Goal: Transaction & Acquisition: Purchase product/service

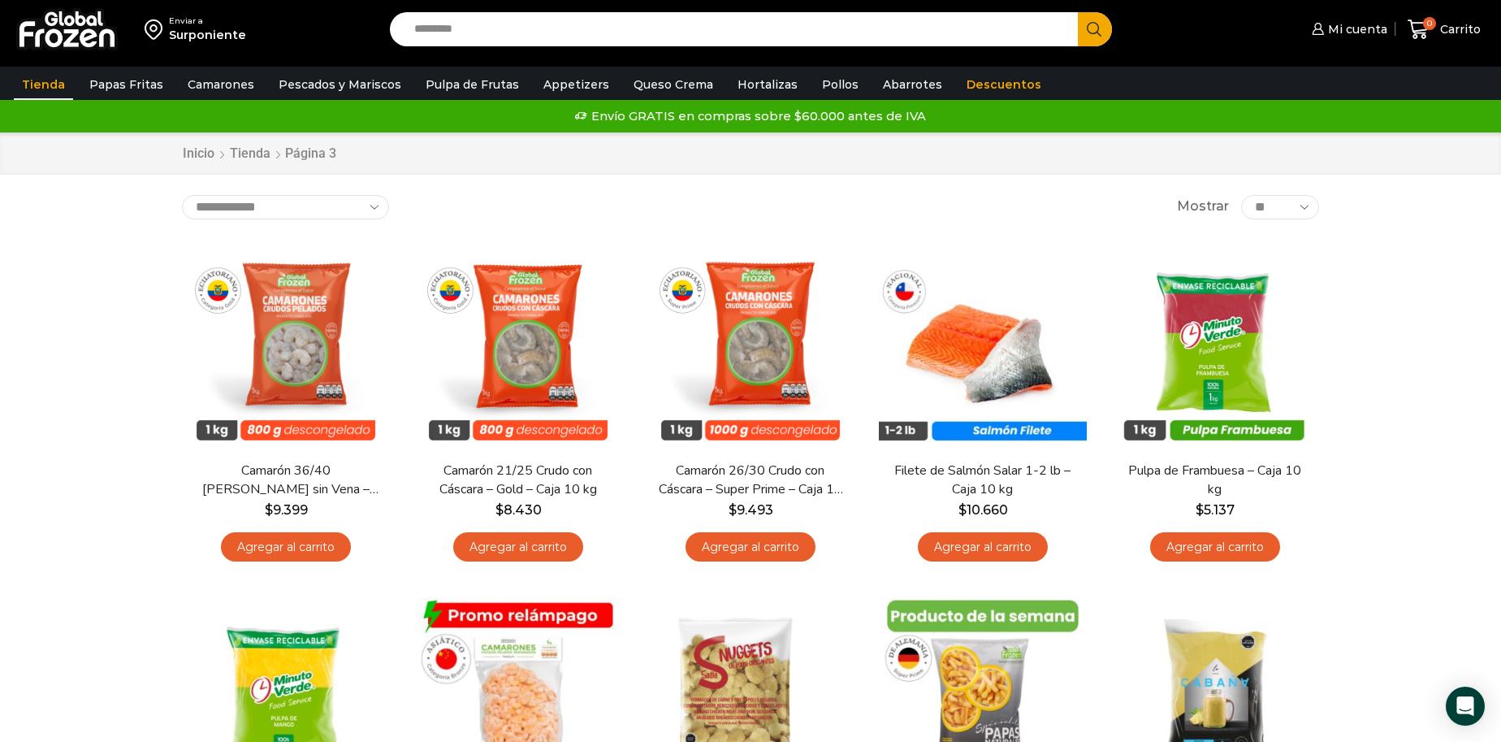
drag, startPoint x: 1326, startPoint y: 254, endPoint x: 1338, endPoint y: 236, distance: 21.9
click at [1357, 27] on span "Mi cuenta" at bounding box center [1355, 29] width 63 height 16
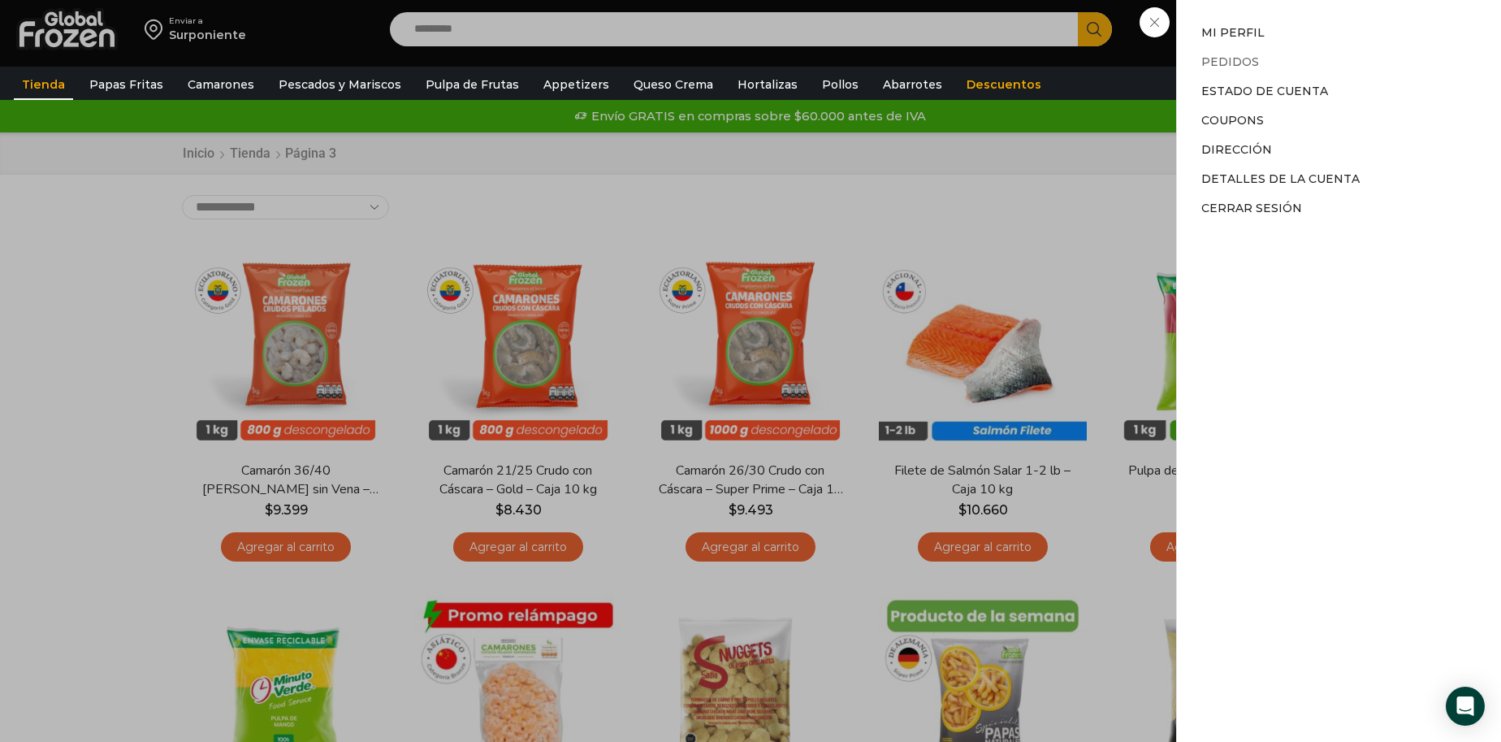
click at [1222, 60] on link "Pedidos" at bounding box center [1230, 61] width 58 height 15
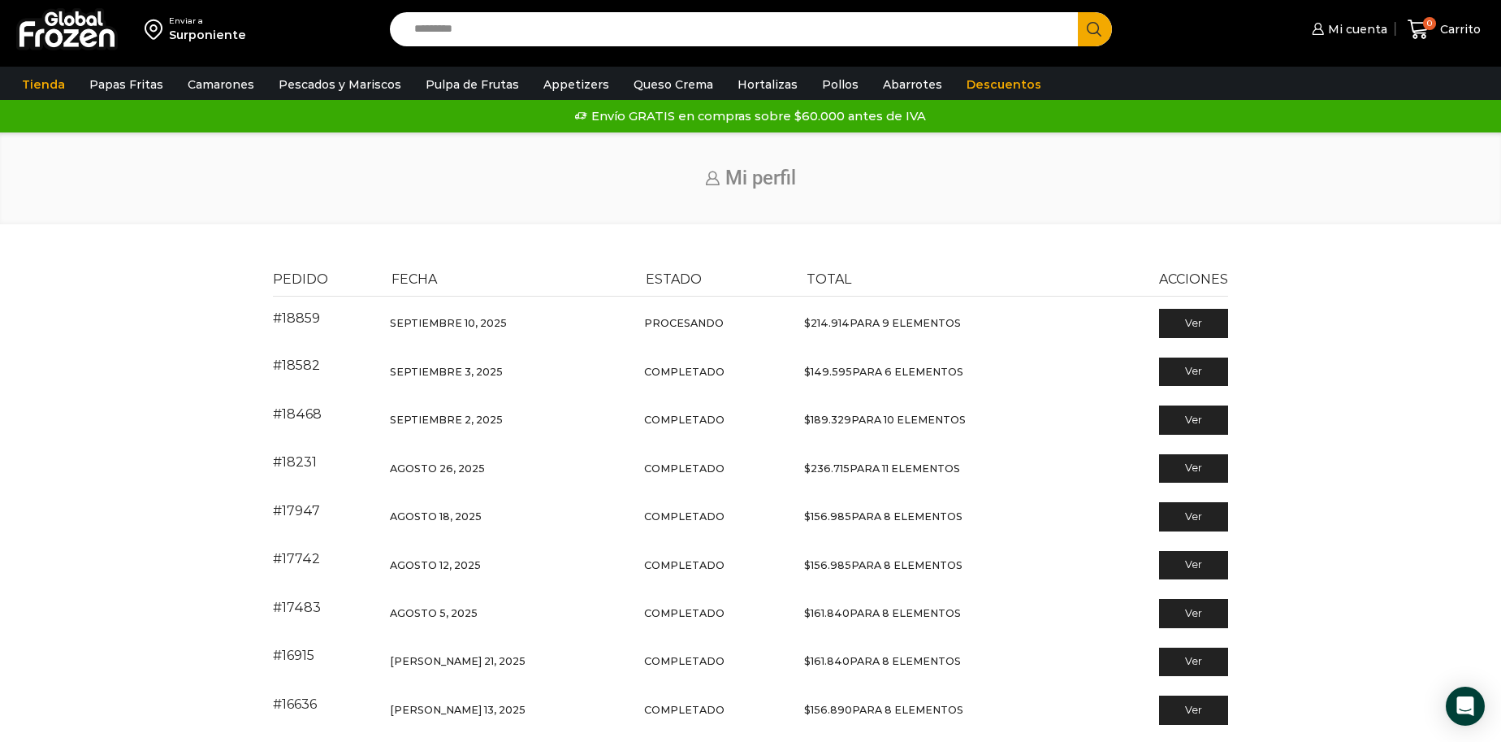
click at [184, 244] on div "Enviar a Surponiente Search input Search Mi cuenta -" at bounding box center [750, 490] width 1501 height 980
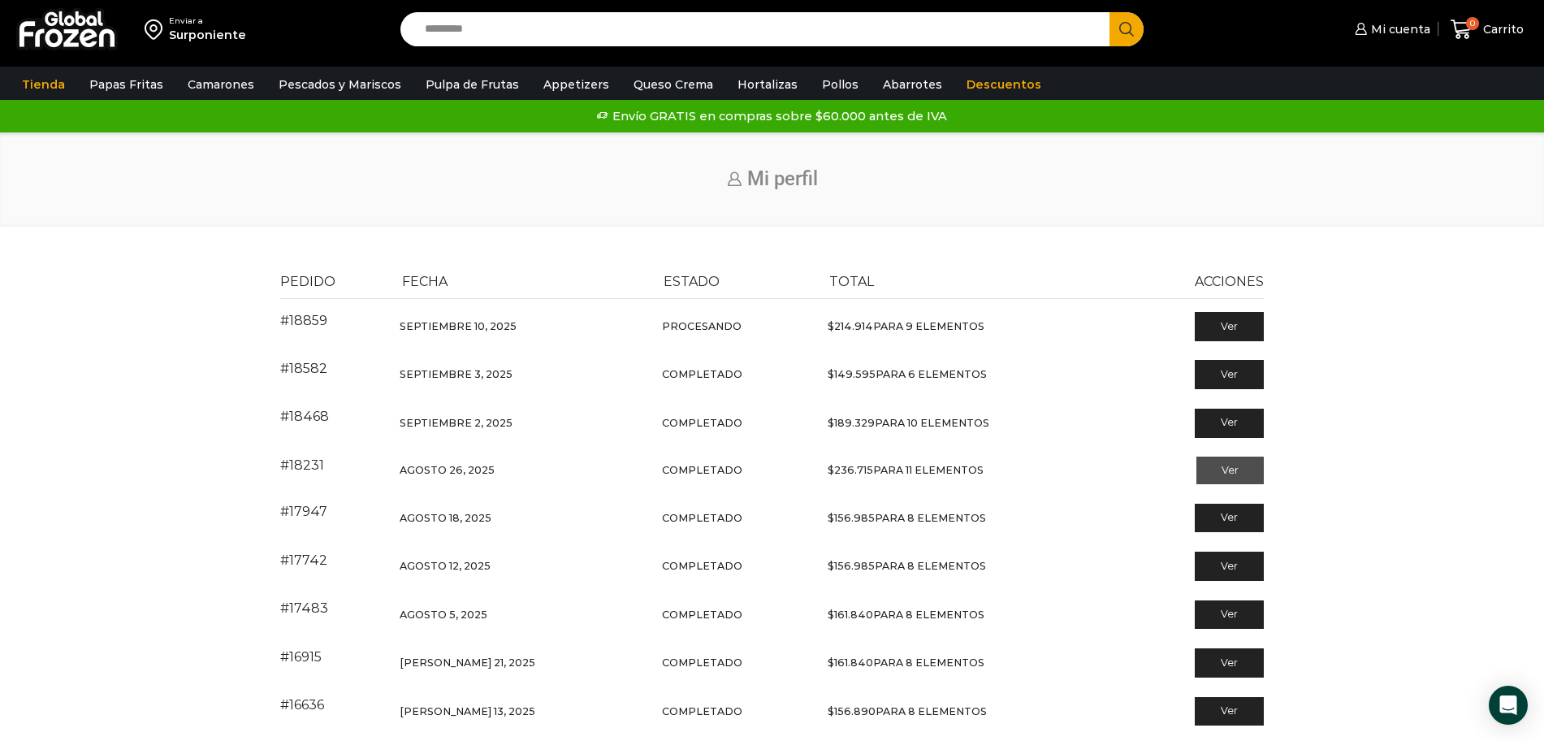
click at [1233, 470] on link "Ver" at bounding box center [1229, 470] width 67 height 28
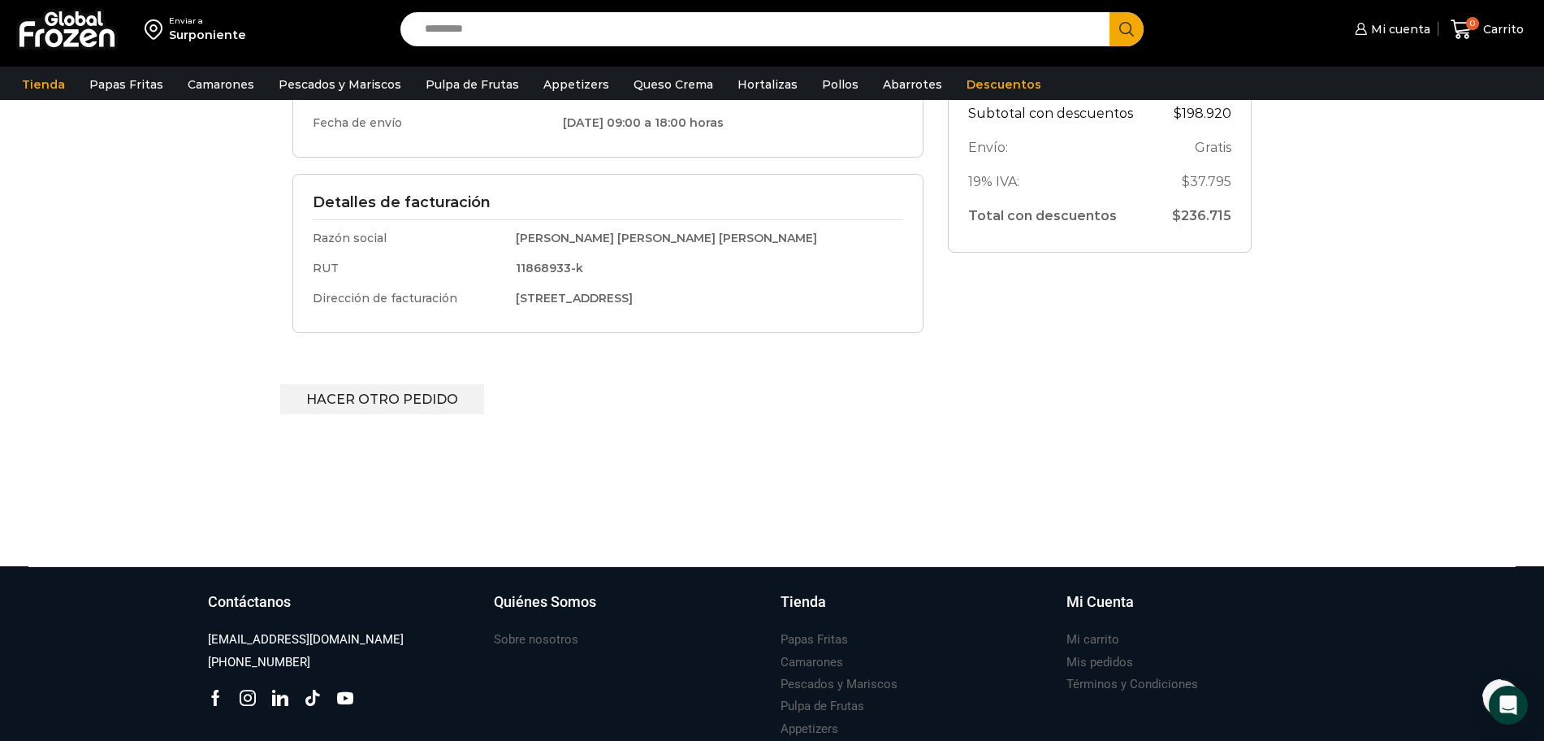
scroll to position [565, 0]
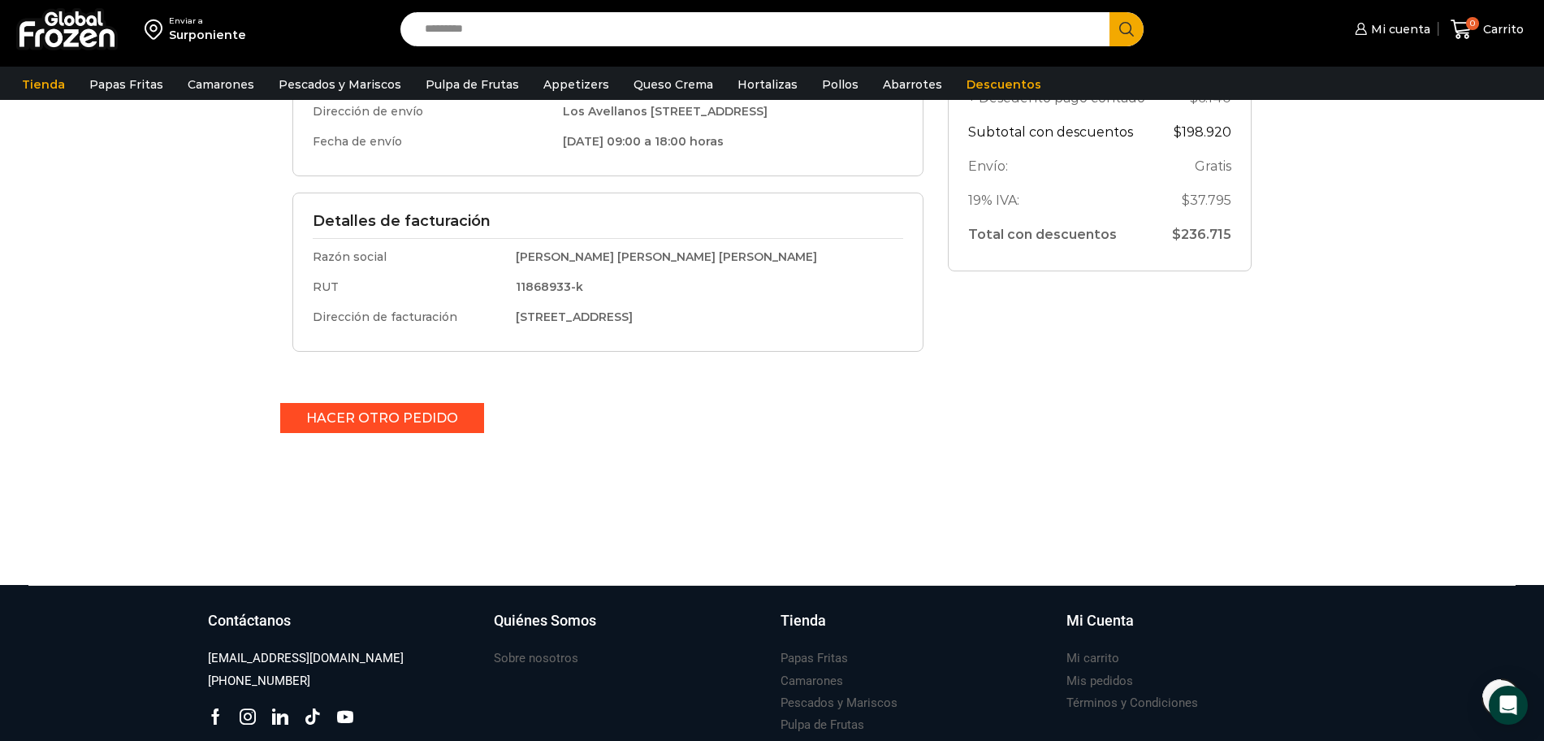
click at [436, 426] on link "Hacer otro pedido" at bounding box center [382, 418] width 204 height 30
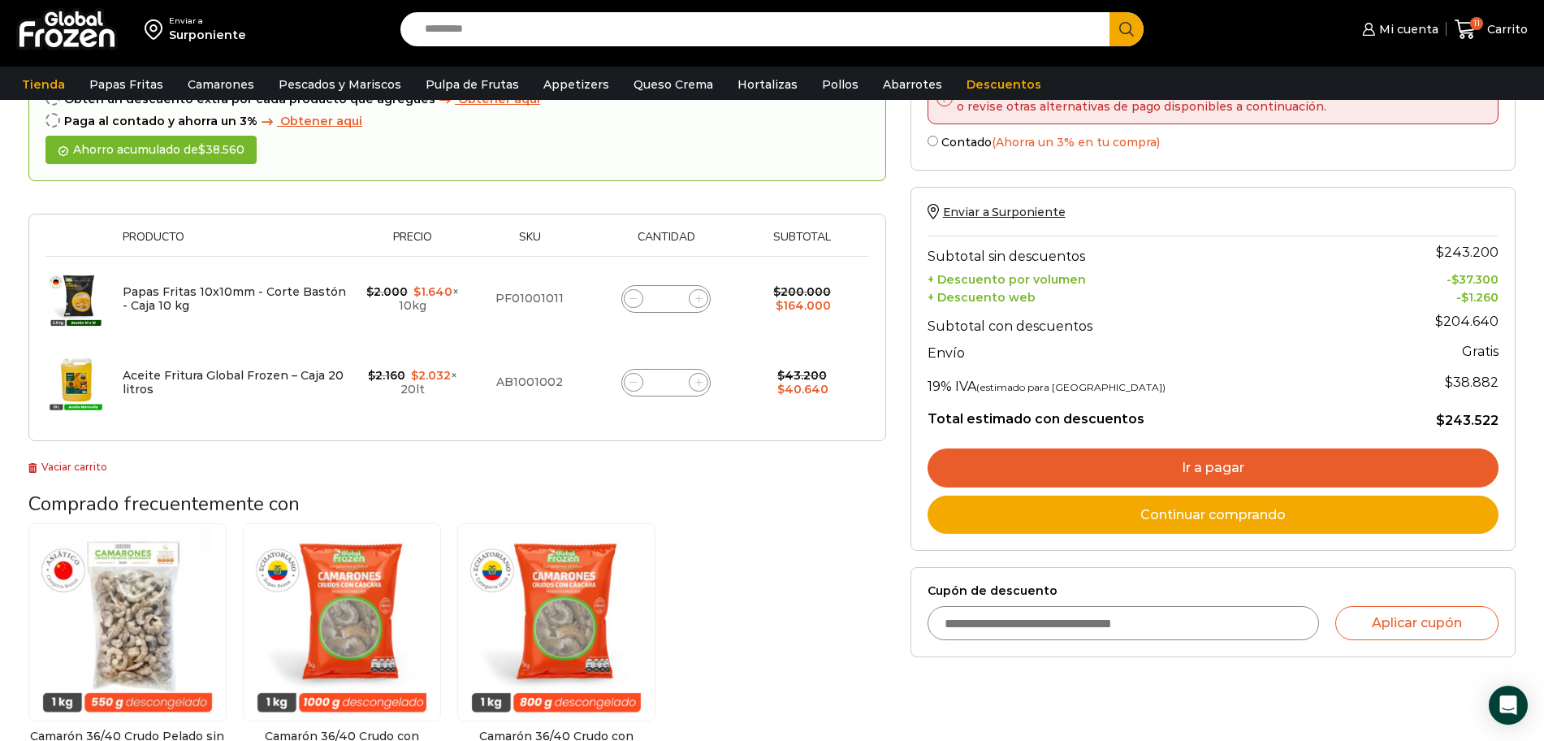
scroll to position [224, 0]
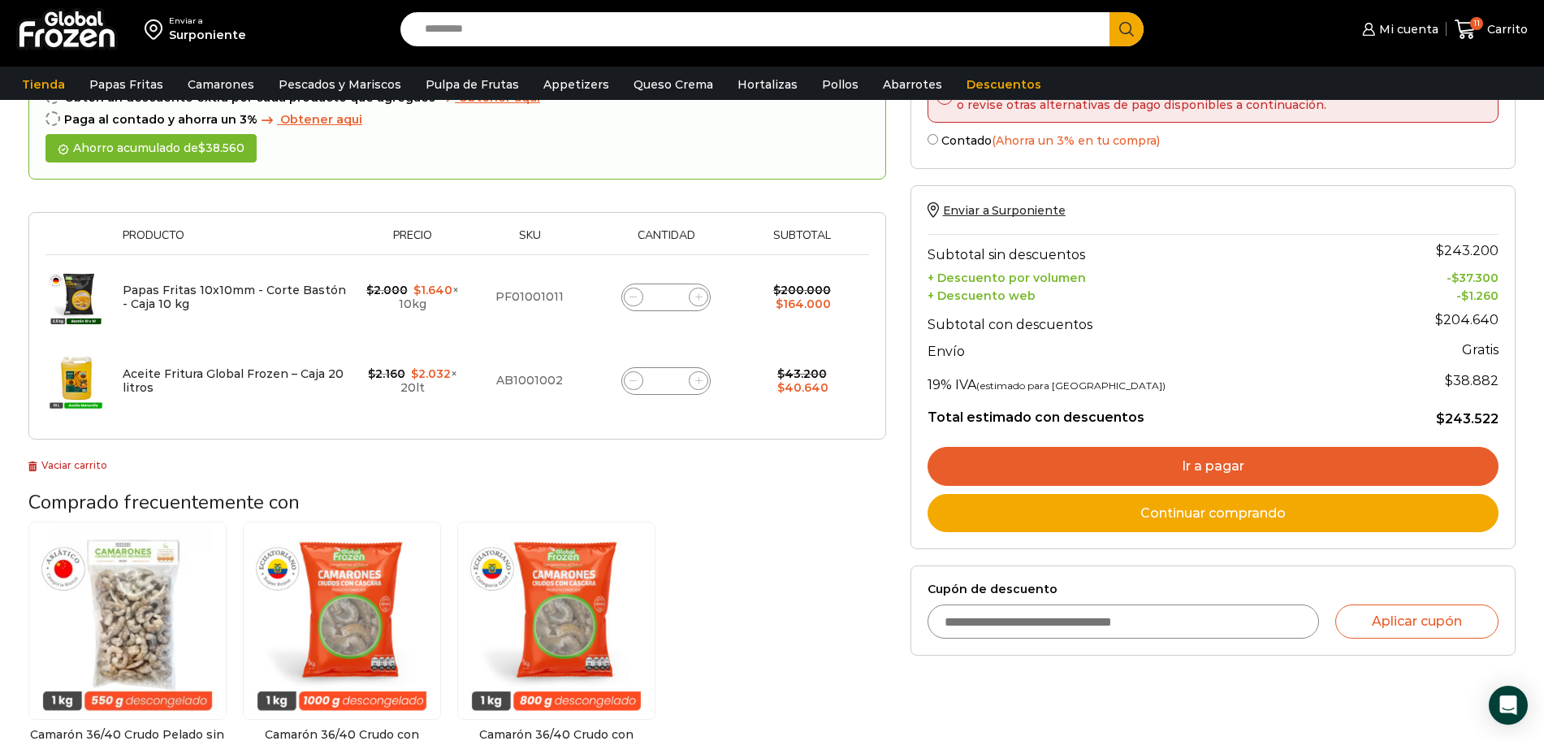
click at [1205, 466] on link "Ir a pagar" at bounding box center [1213, 466] width 571 height 39
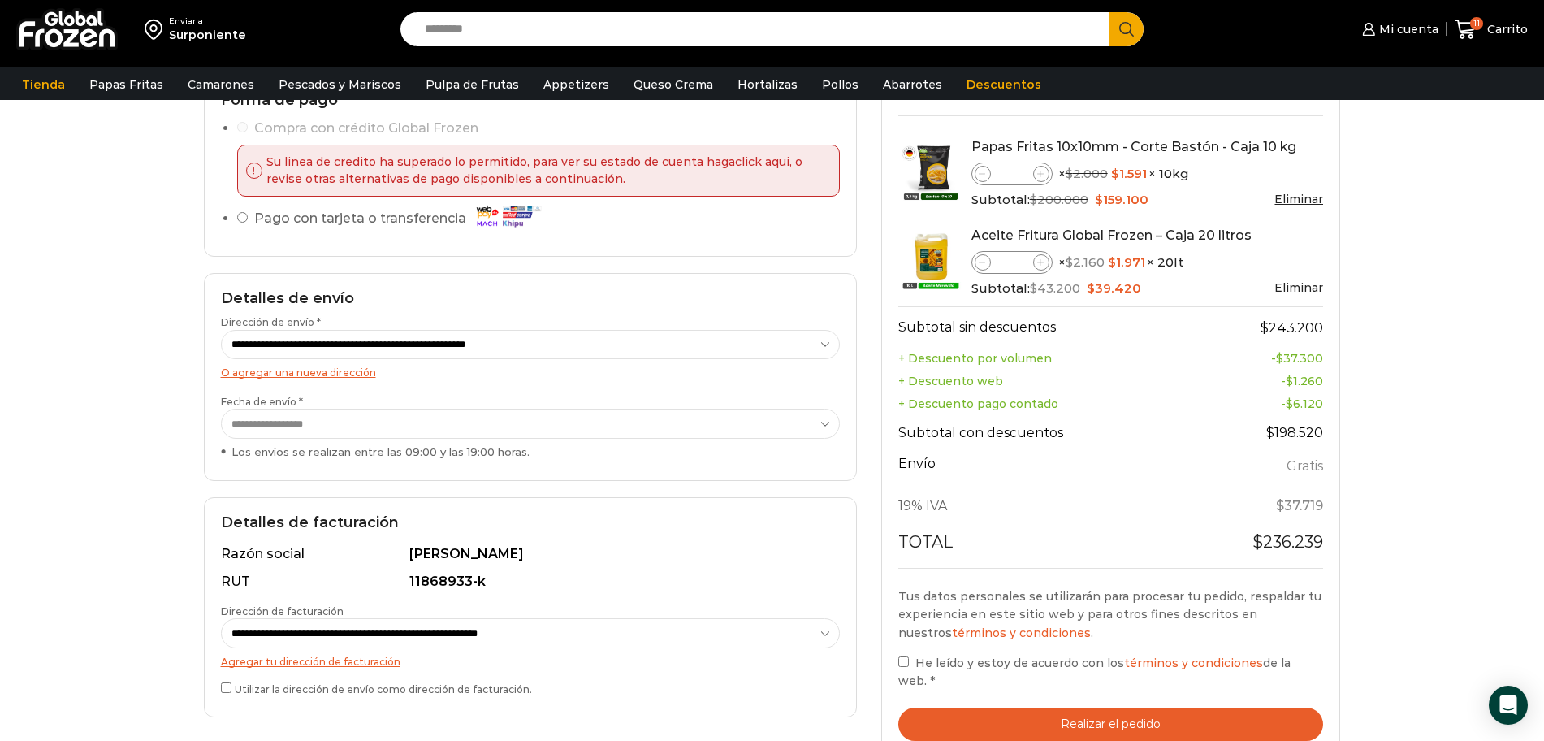
scroll to position [160, 0]
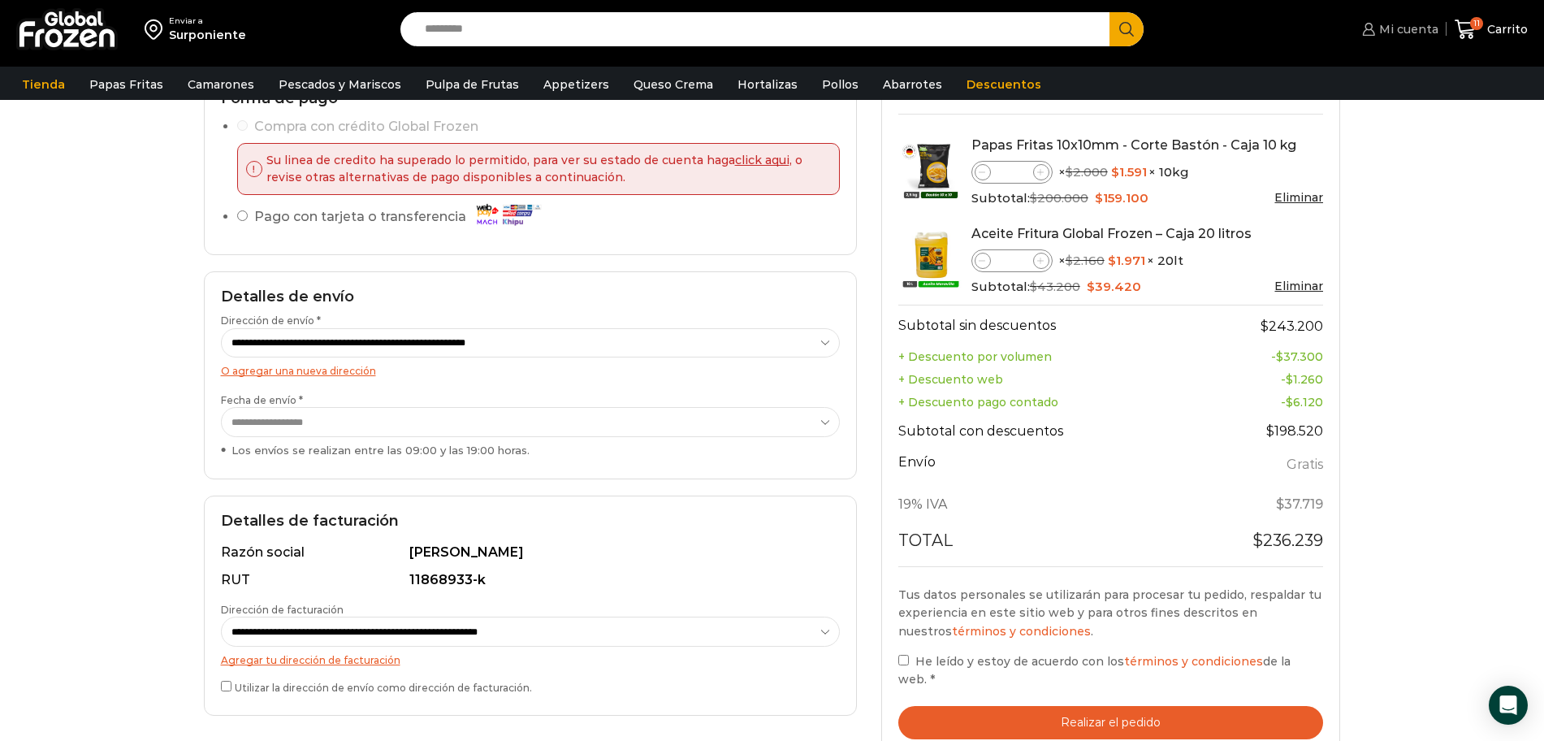
click at [1417, 27] on span "Mi cuenta" at bounding box center [1406, 29] width 63 height 16
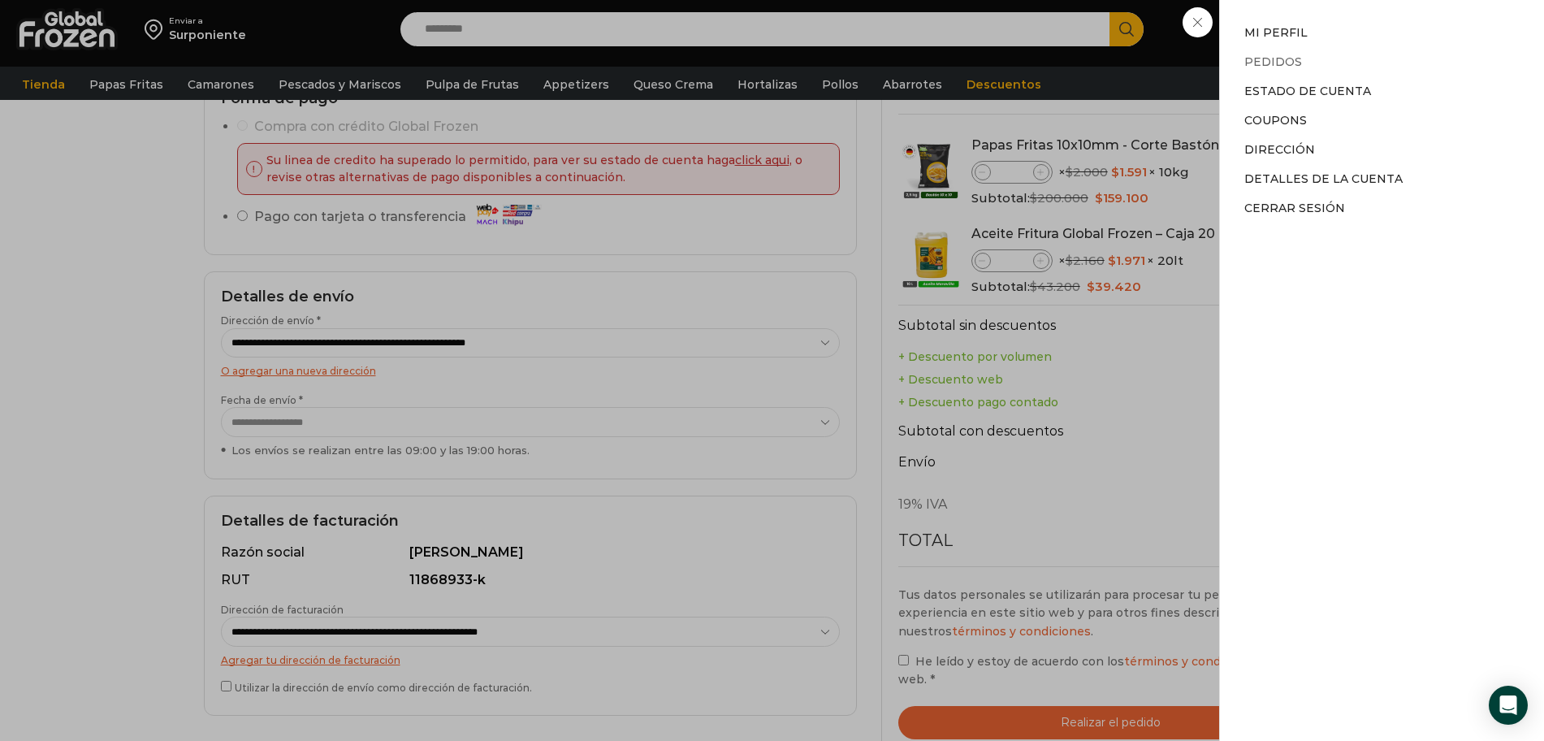
click at [1279, 60] on link "Pedidos" at bounding box center [1273, 61] width 58 height 15
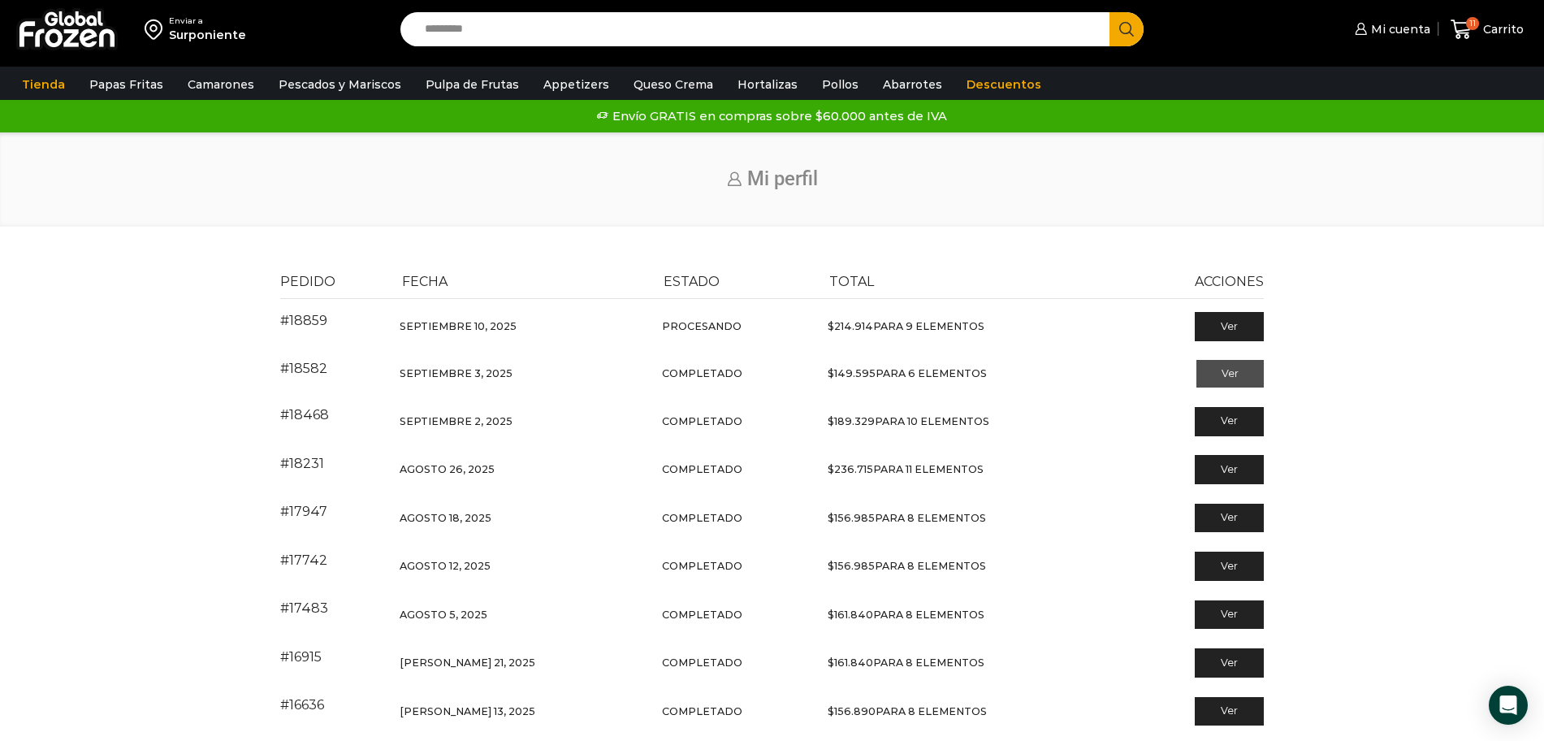
click at [1227, 376] on link "Ver" at bounding box center [1229, 374] width 67 height 28
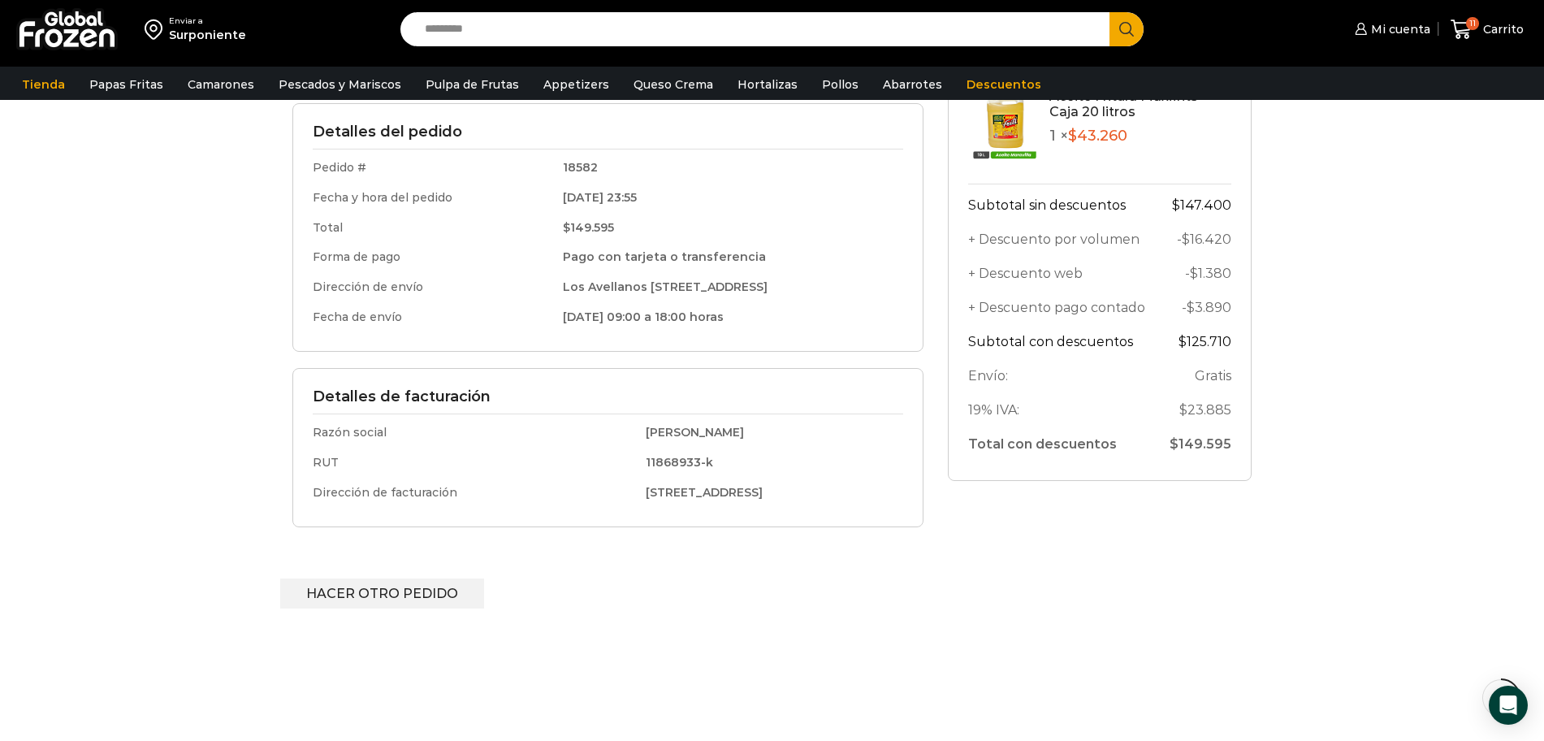
scroll to position [417, 0]
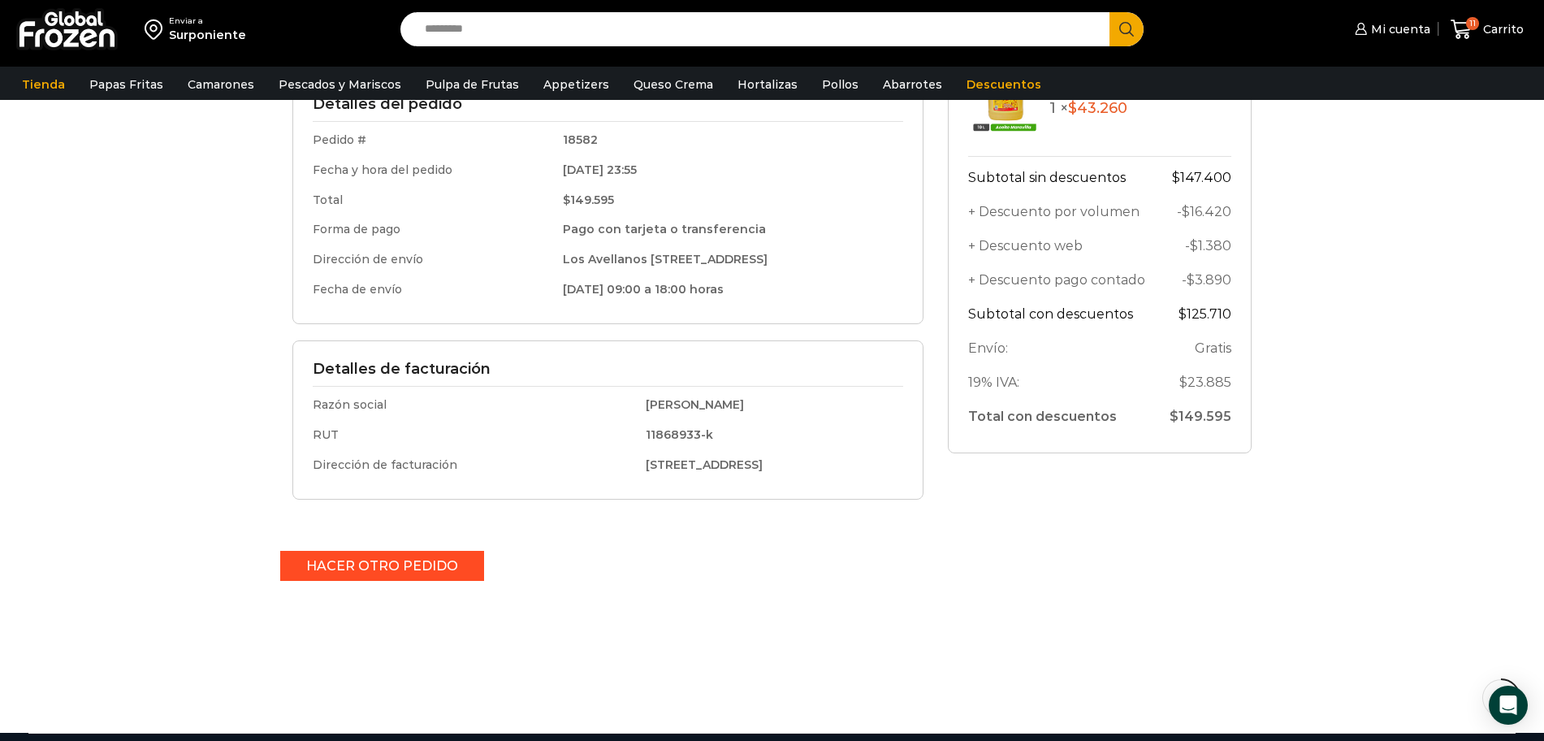
click at [380, 569] on link "Hacer otro pedido" at bounding box center [382, 566] width 204 height 30
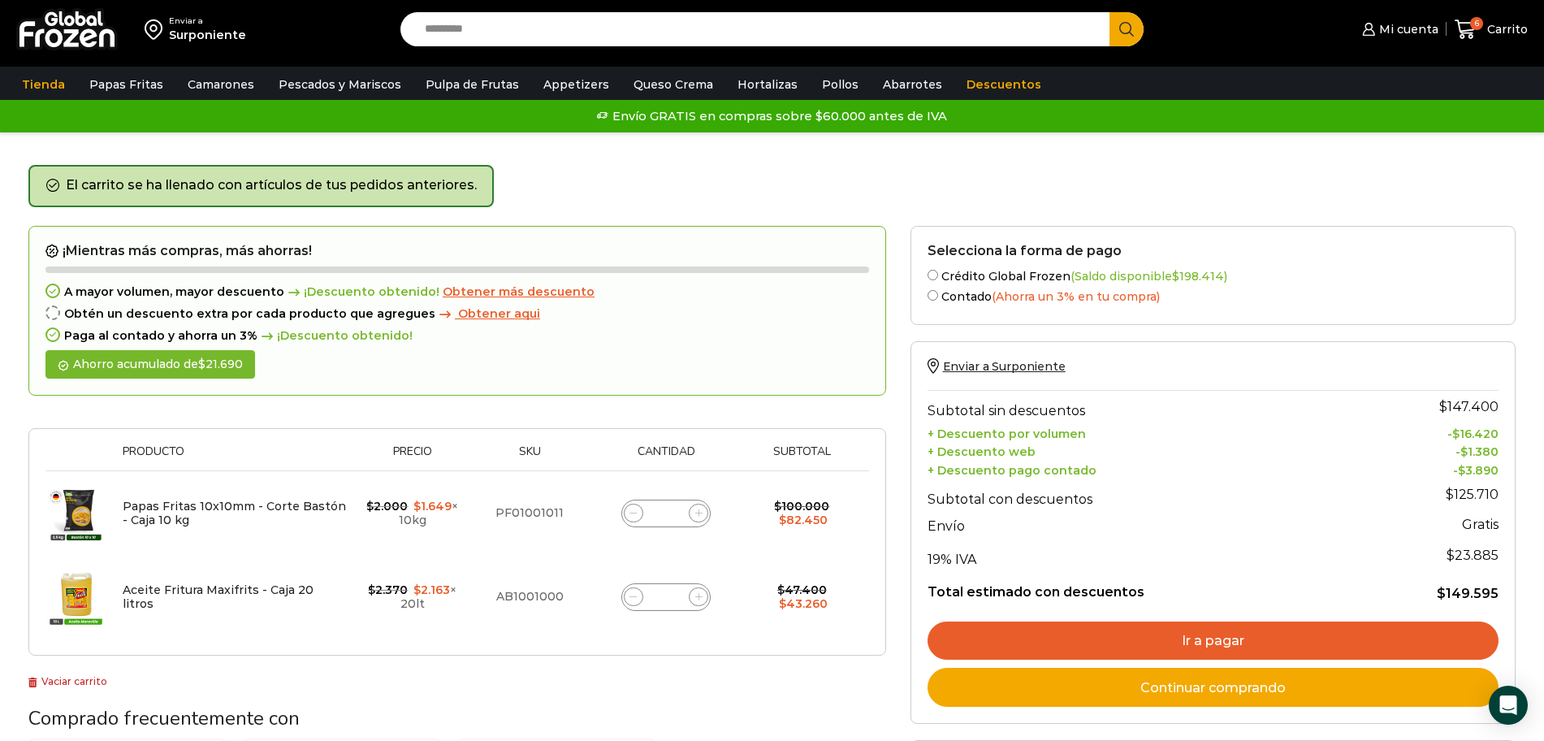
click at [699, 517] on icon at bounding box center [698, 512] width 7 height 7
click at [699, 514] on icon at bounding box center [698, 512] width 7 height 7
type input "*"
click at [698, 514] on form "¡Mientras más compras, más ahorras! A mayor volumen, mayor descuento ¡Descuento…" at bounding box center [457, 441] width 858 height 431
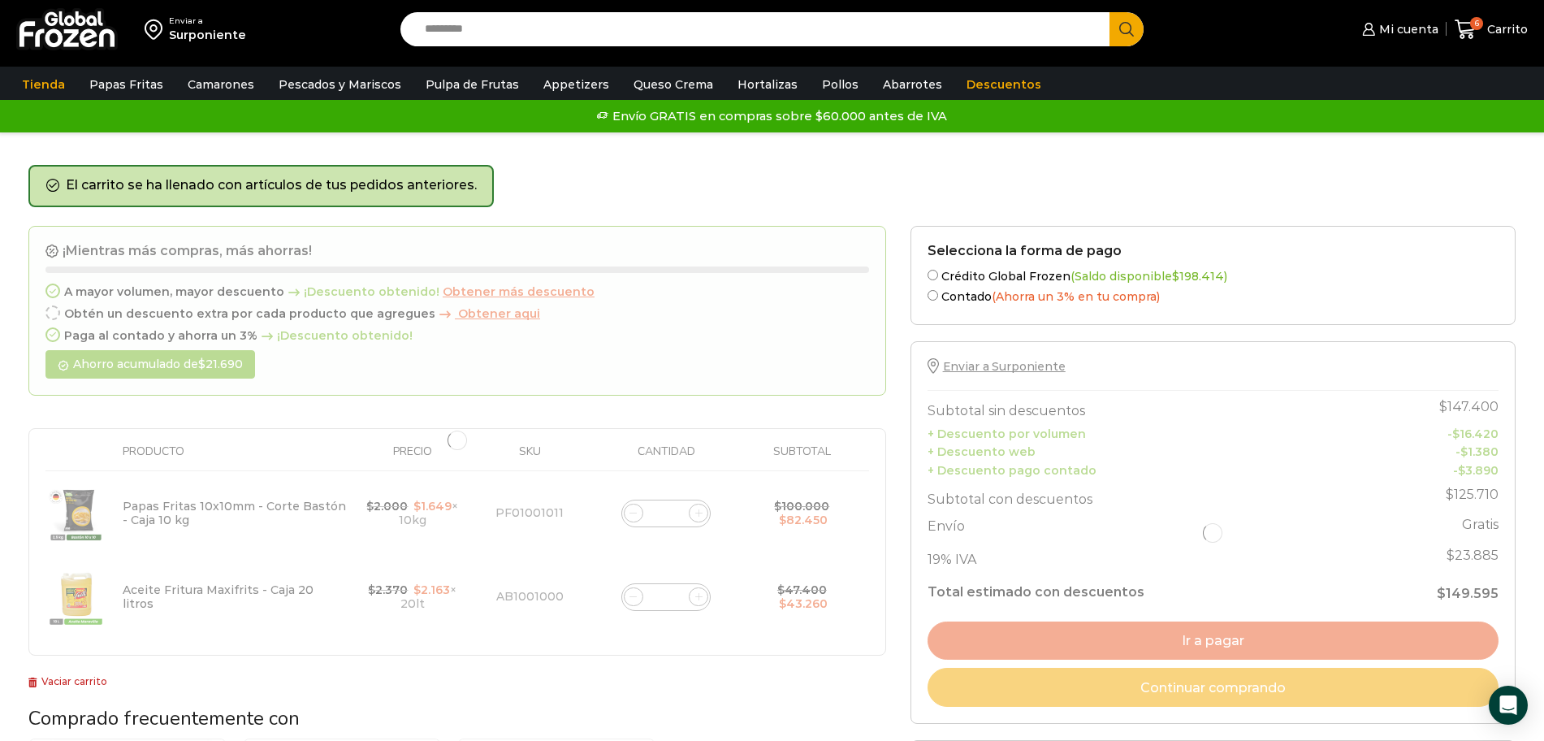
click at [698, 514] on div at bounding box center [457, 441] width 858 height 431
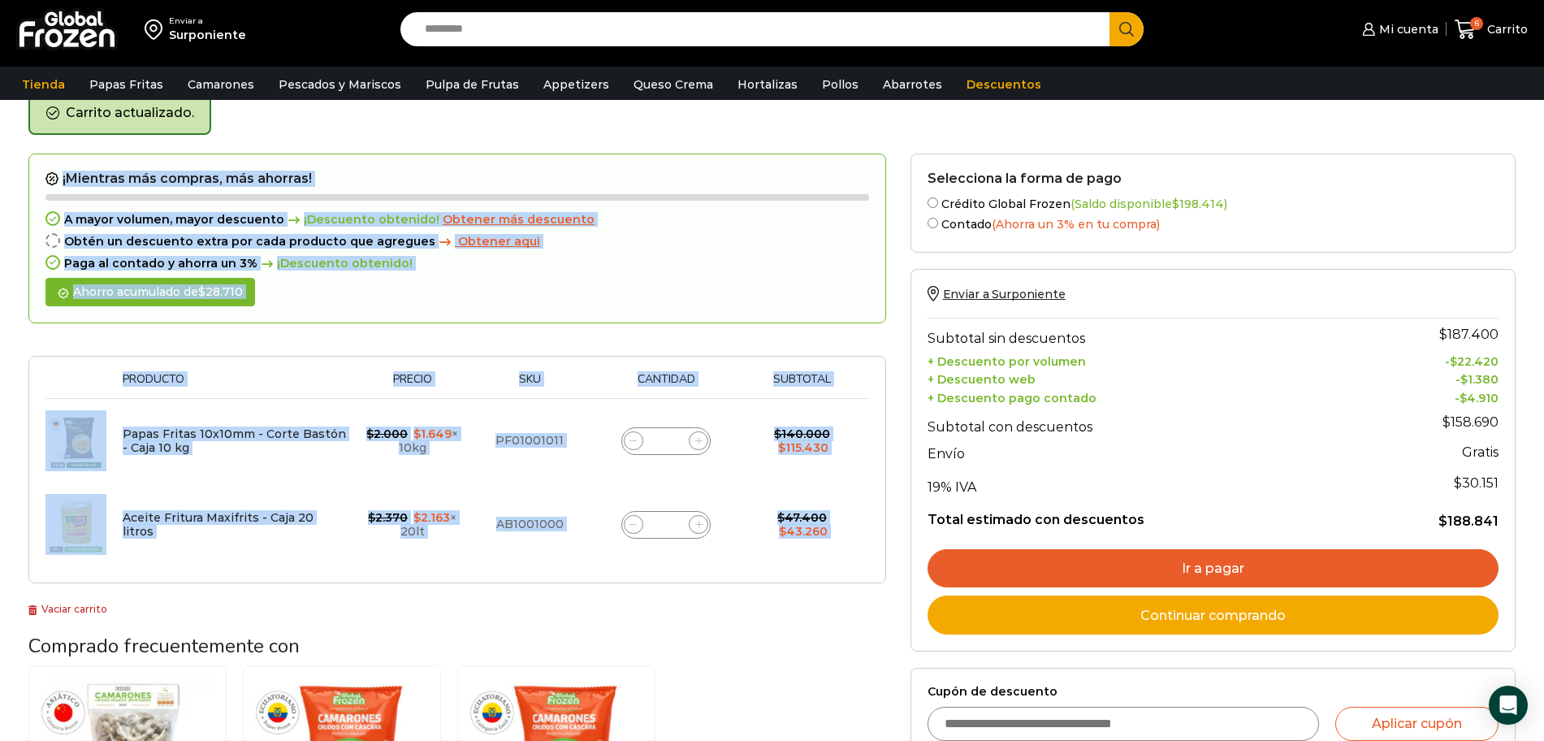
scroll to position [84, 0]
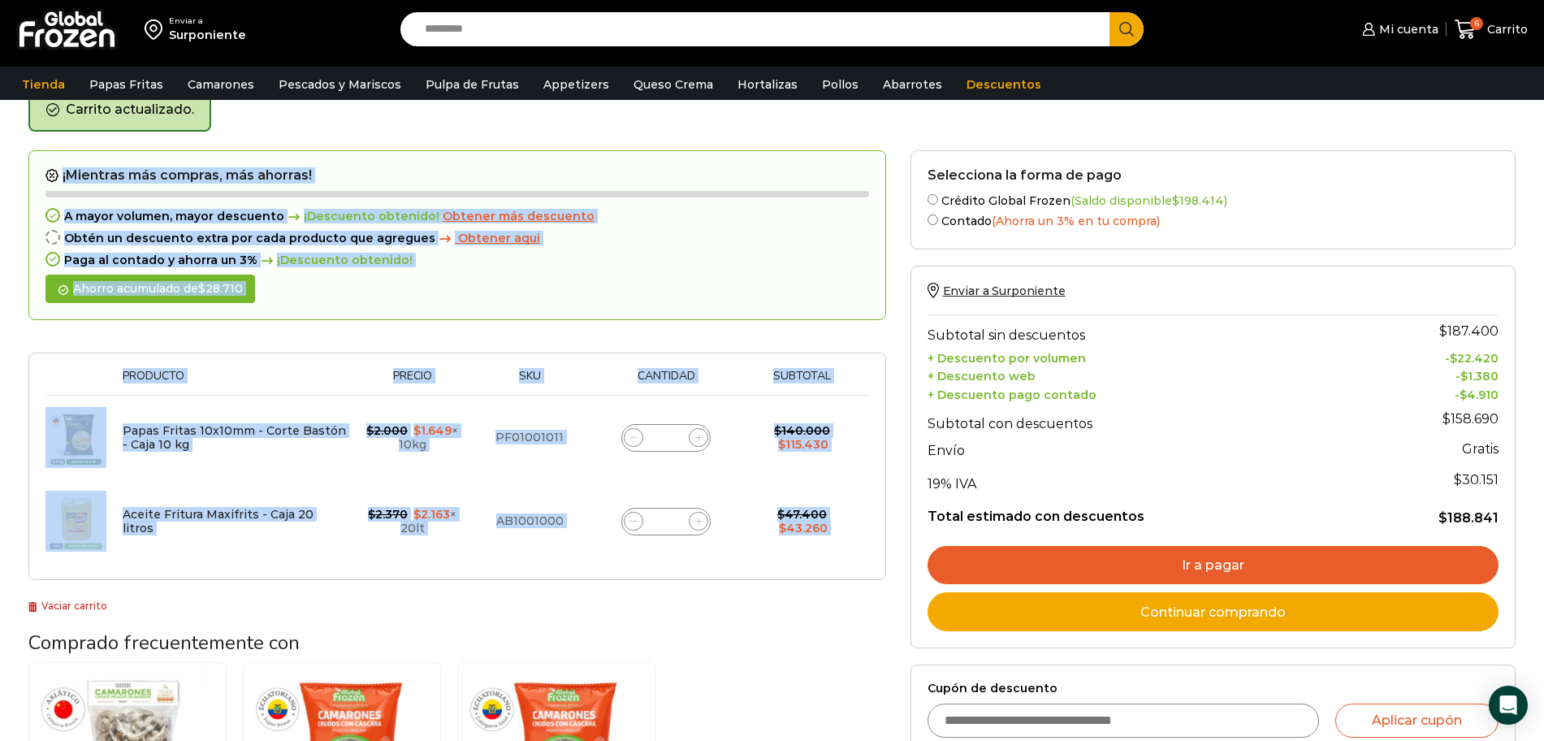
click at [690, 441] on span at bounding box center [698, 437] width 19 height 19
type input "*"
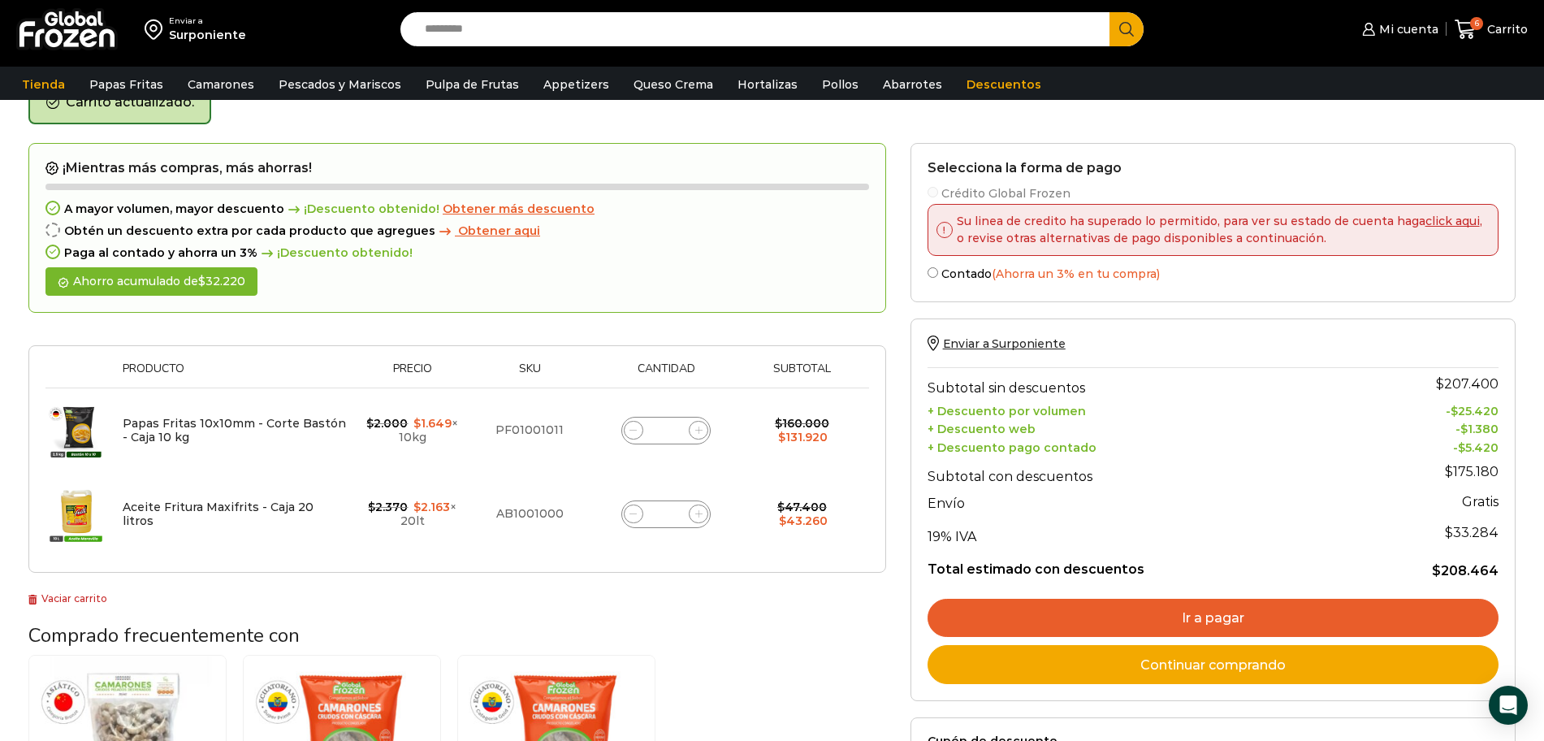
scroll to position [92, 0]
click at [703, 430] on span at bounding box center [698, 429] width 19 height 19
type input "*"
click at [703, 429] on span at bounding box center [698, 429] width 19 height 19
type input "**"
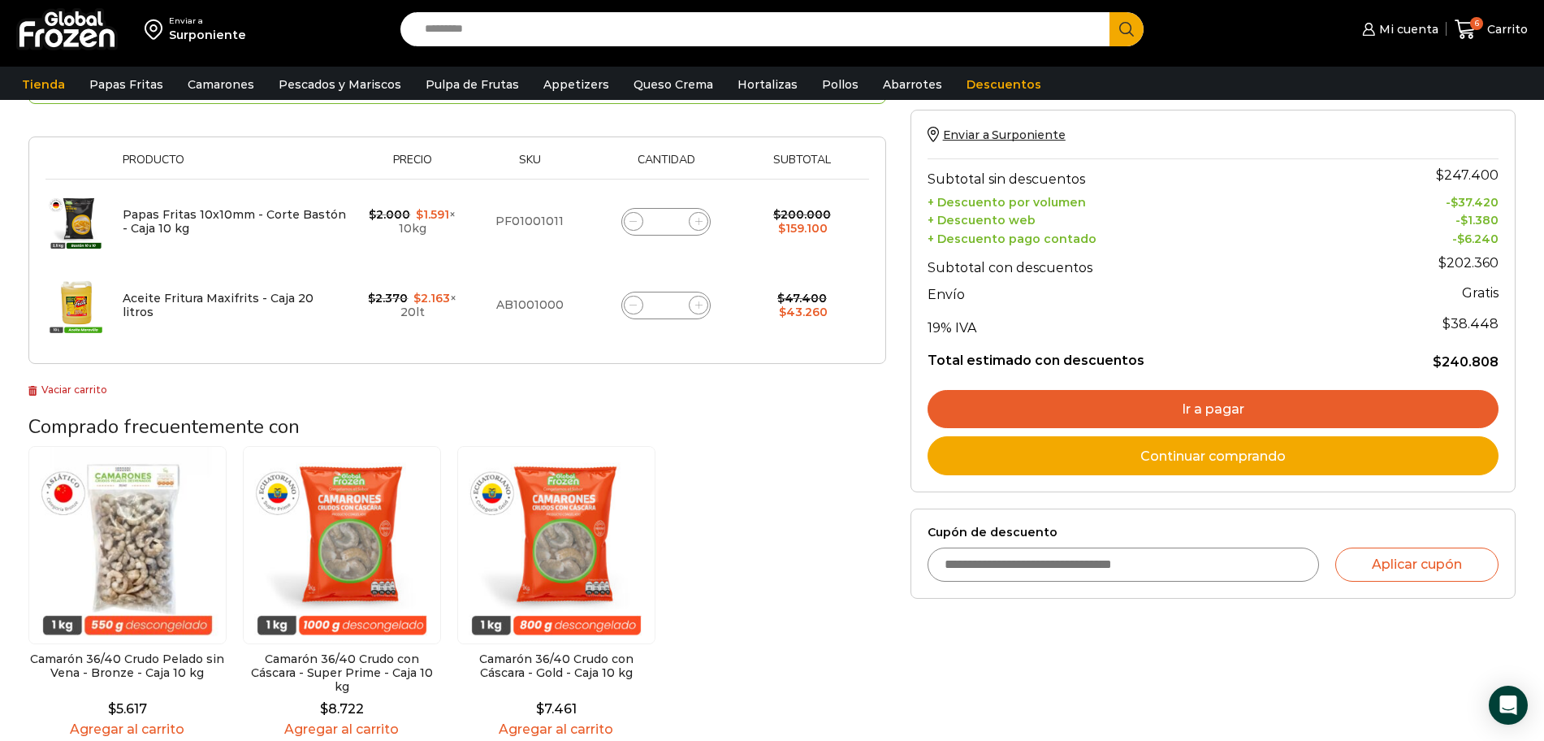
scroll to position [317, 0]
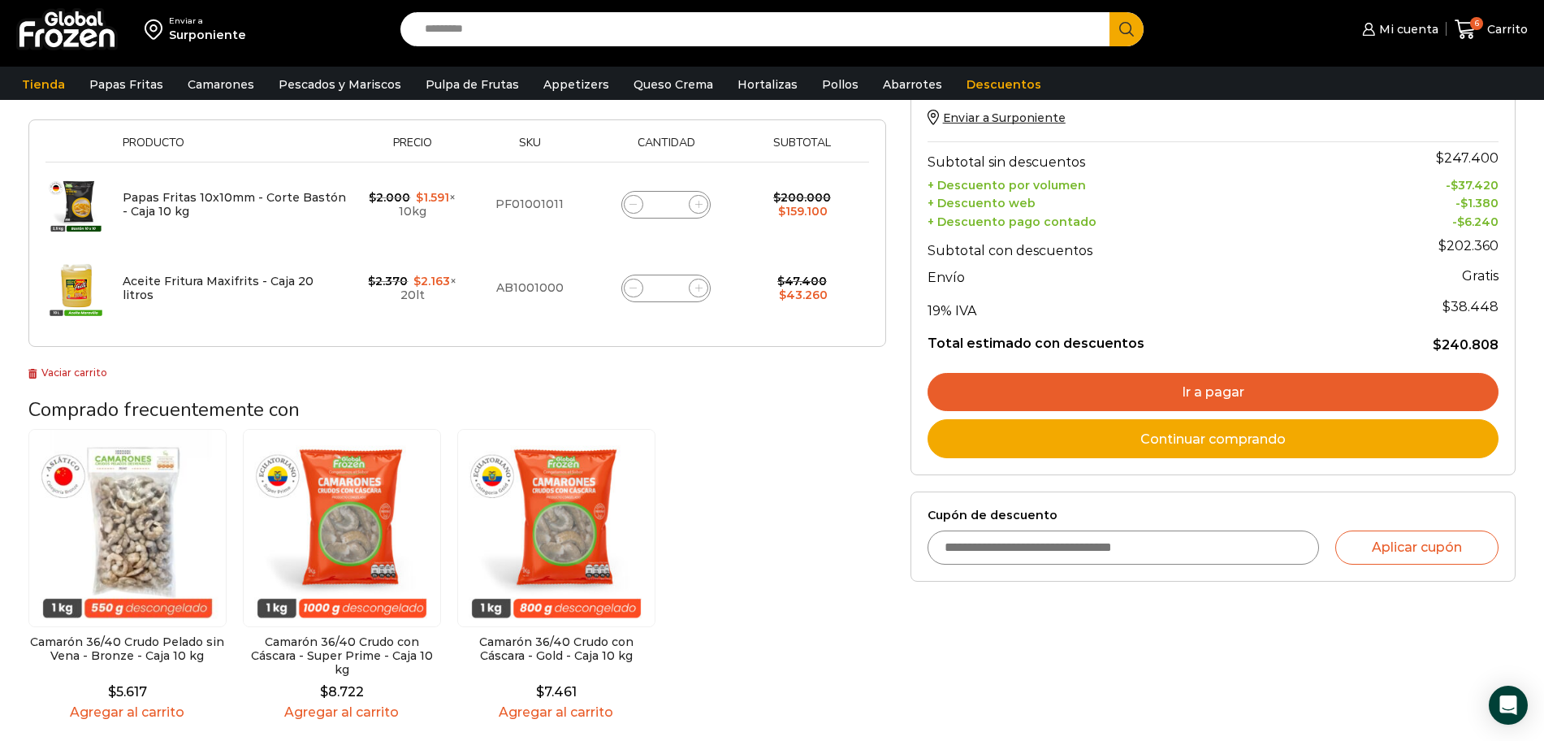
click at [1210, 392] on link "Ir a pagar" at bounding box center [1213, 392] width 571 height 39
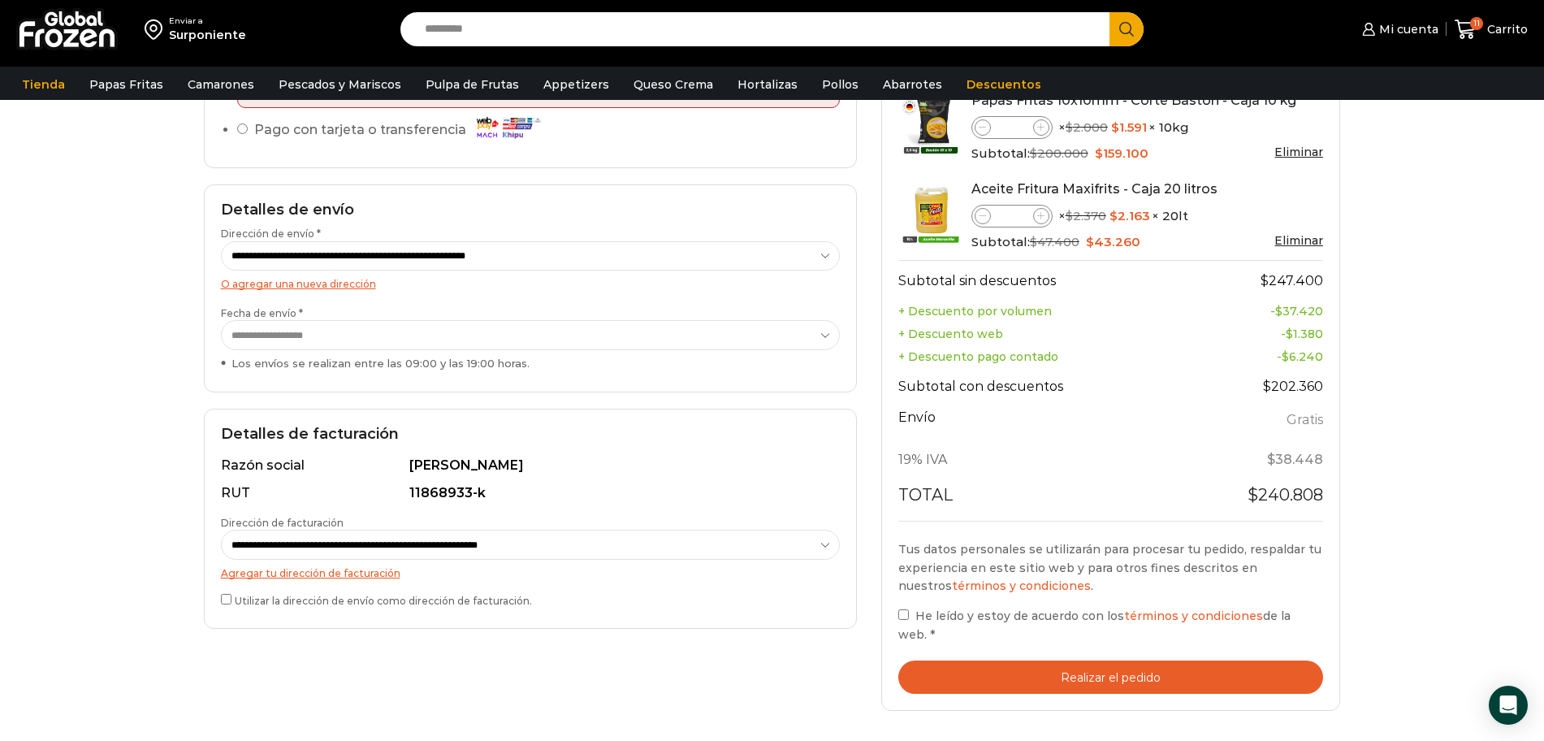
scroll to position [299, 0]
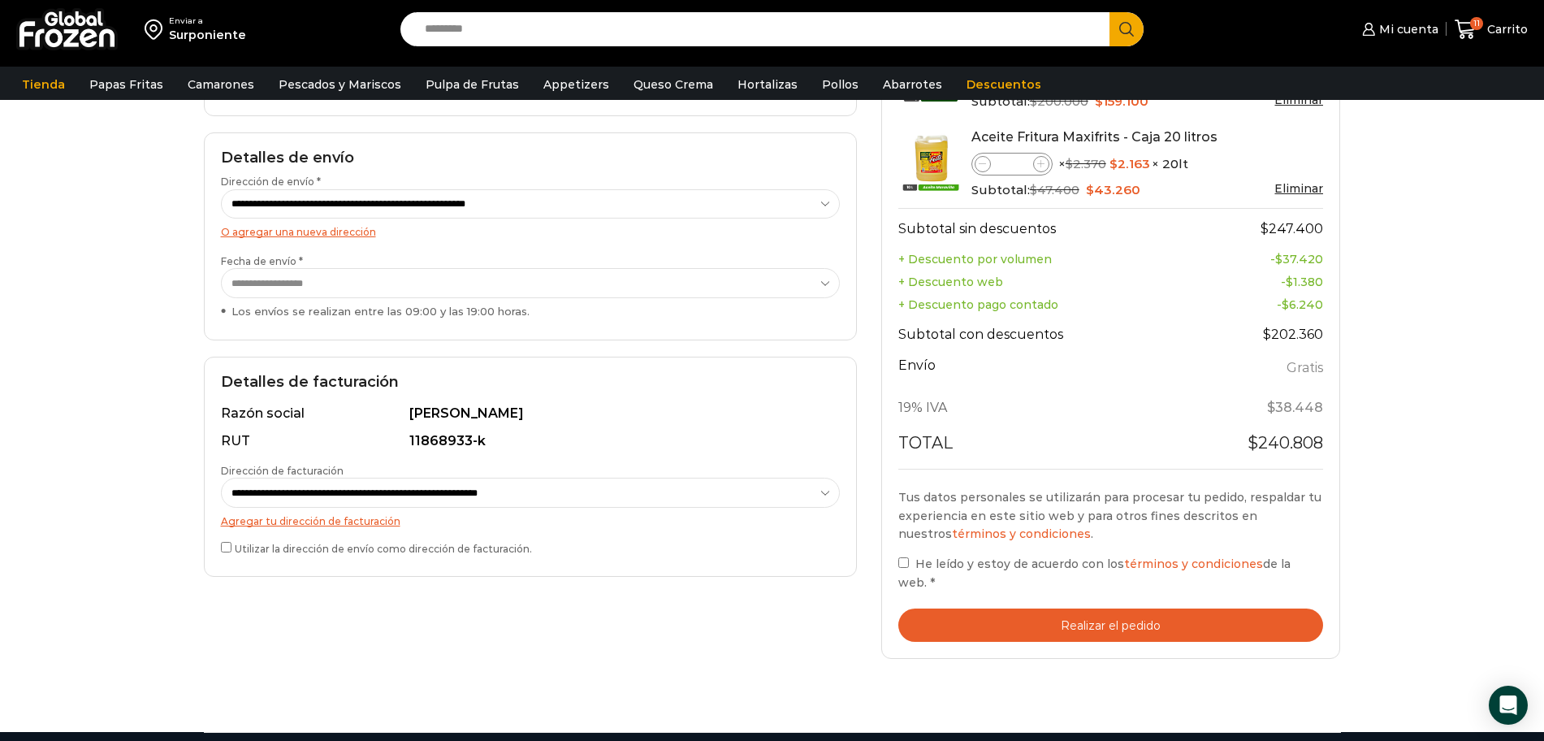
click at [1101, 628] on button "Realizar el pedido" at bounding box center [1111, 624] width 426 height 33
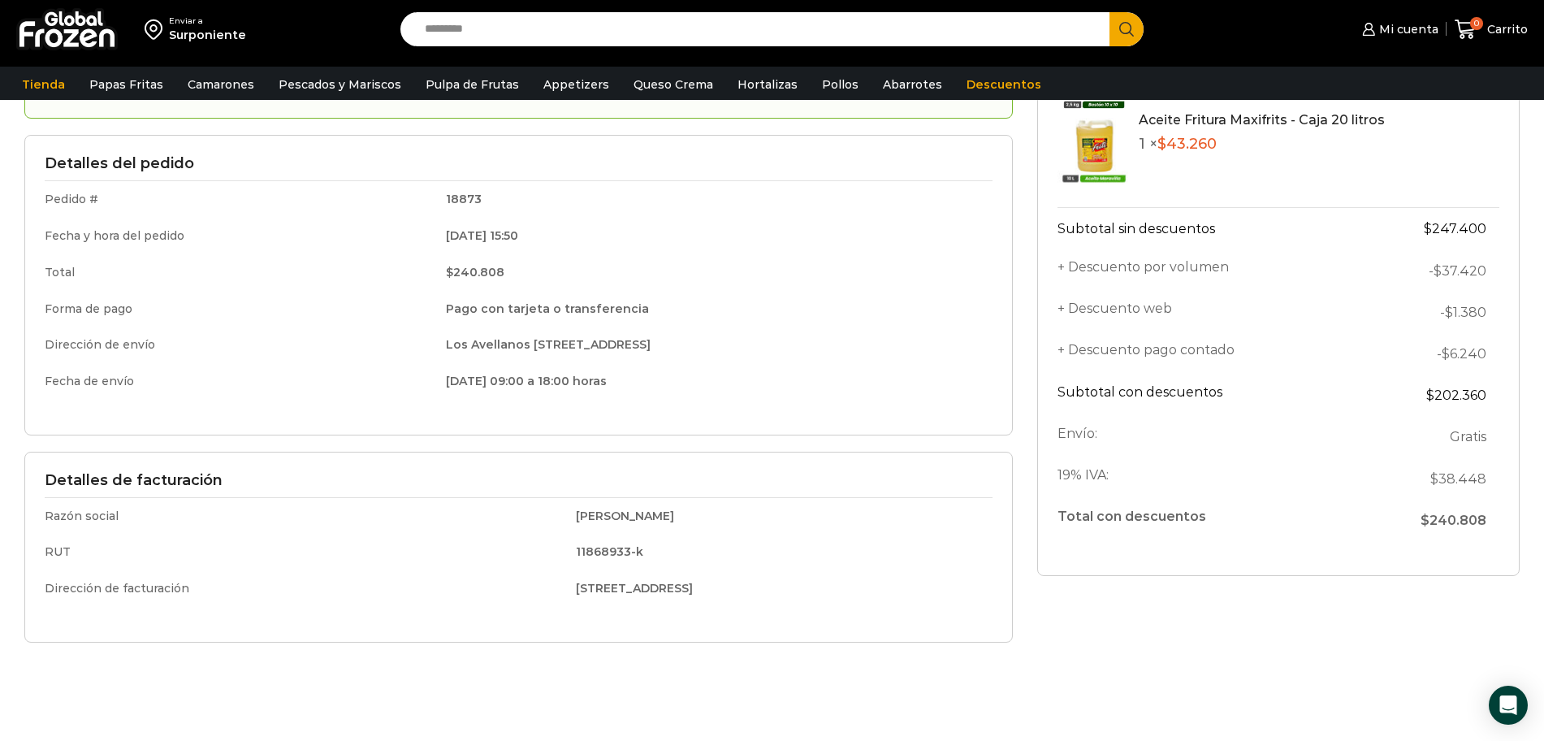
scroll to position [219, 0]
